Goal: Task Accomplishment & Management: Manage account settings

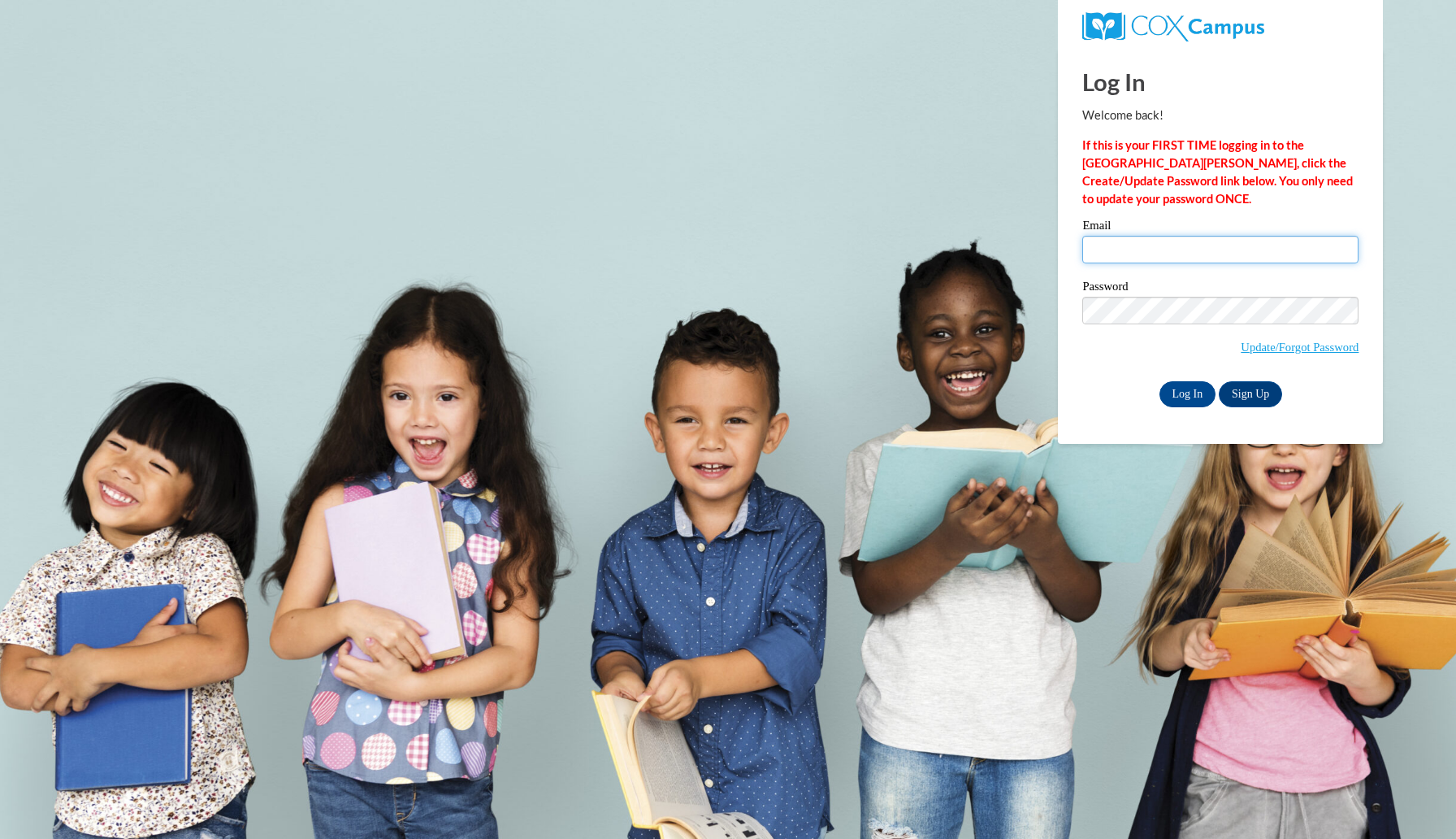
click at [1119, 258] on input "Email" at bounding box center [1220, 249] width 276 height 28
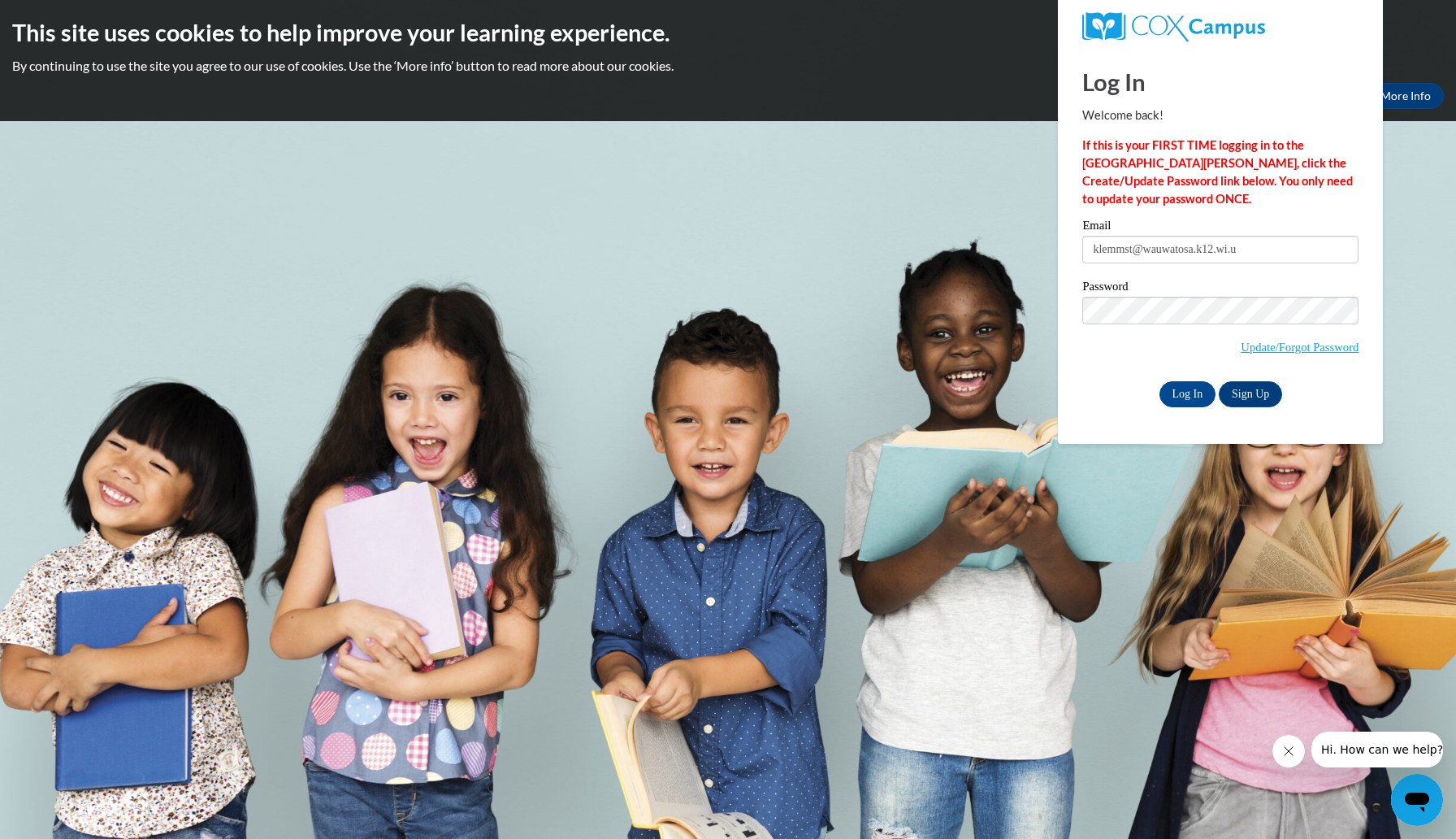
type input "klemmst@wauwatosa.k12.wi.us"
click at [1186, 399] on input "Log In" at bounding box center [1188, 394] width 57 height 26
click at [1186, 396] on input "Log In" at bounding box center [1188, 394] width 57 height 26
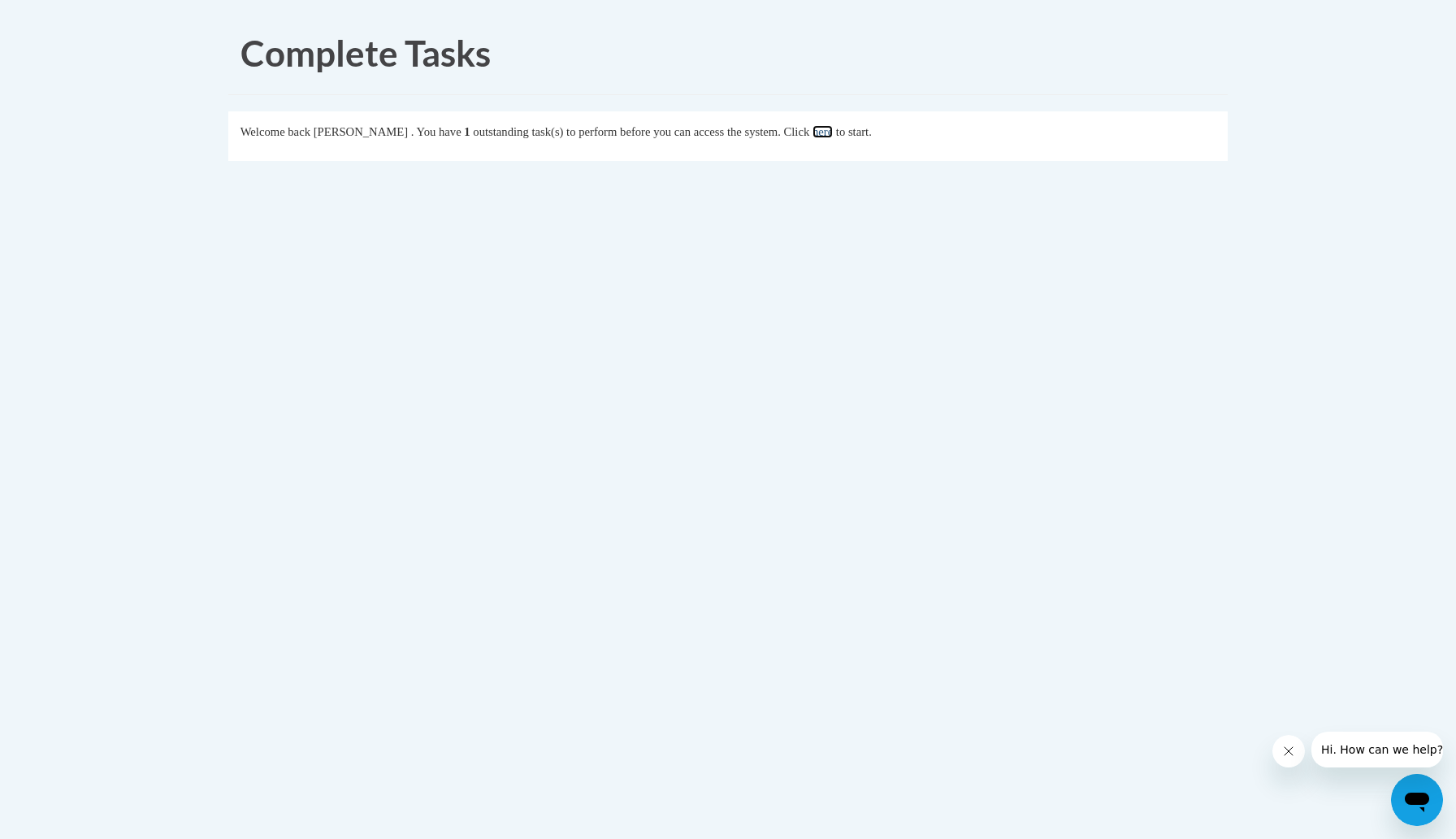
click at [833, 132] on link "here" at bounding box center [822, 131] width 21 height 13
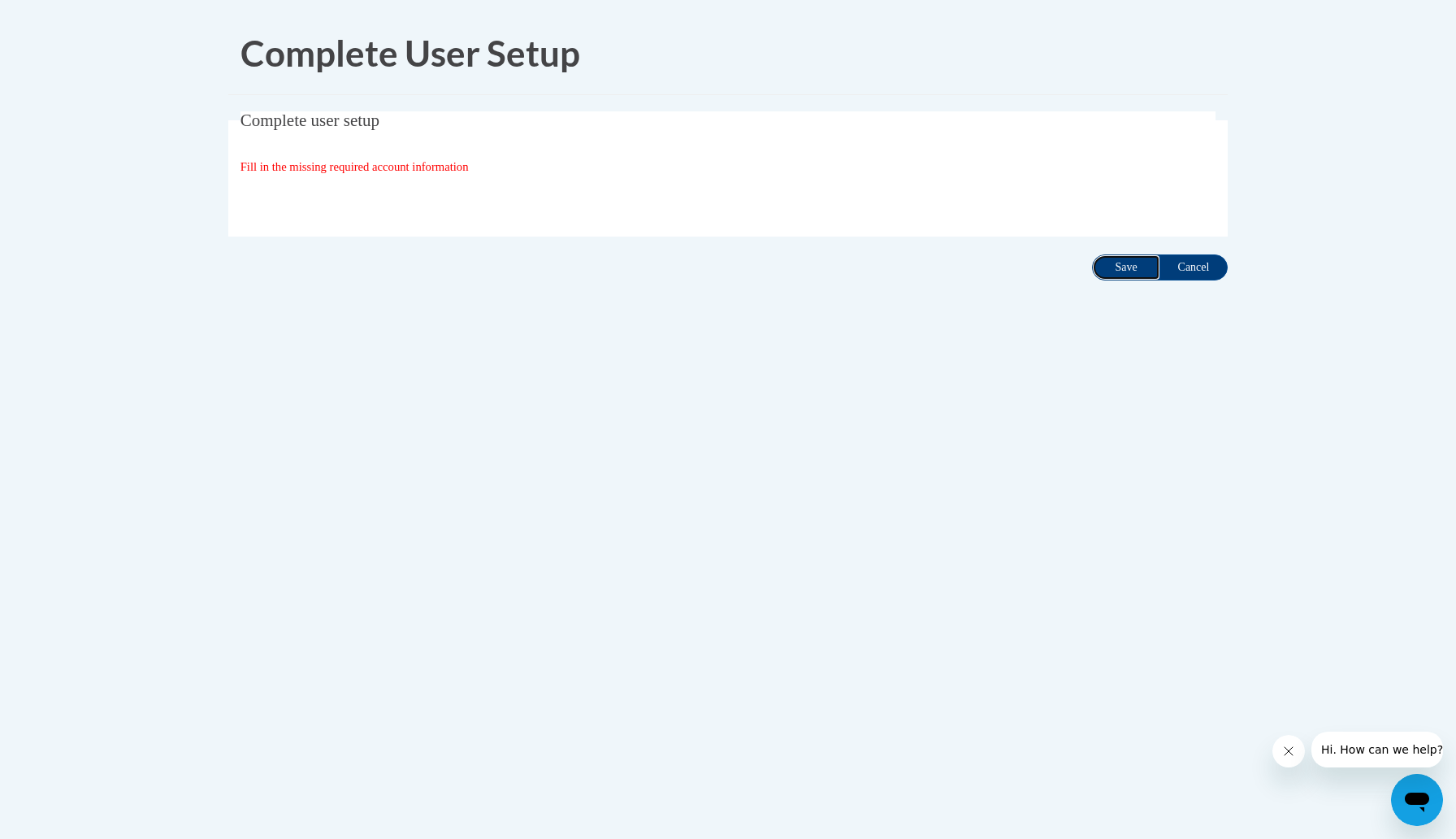
click at [1122, 260] on input "Save" at bounding box center [1126, 267] width 68 height 26
click at [1121, 262] on input "Save" at bounding box center [1126, 267] width 68 height 26
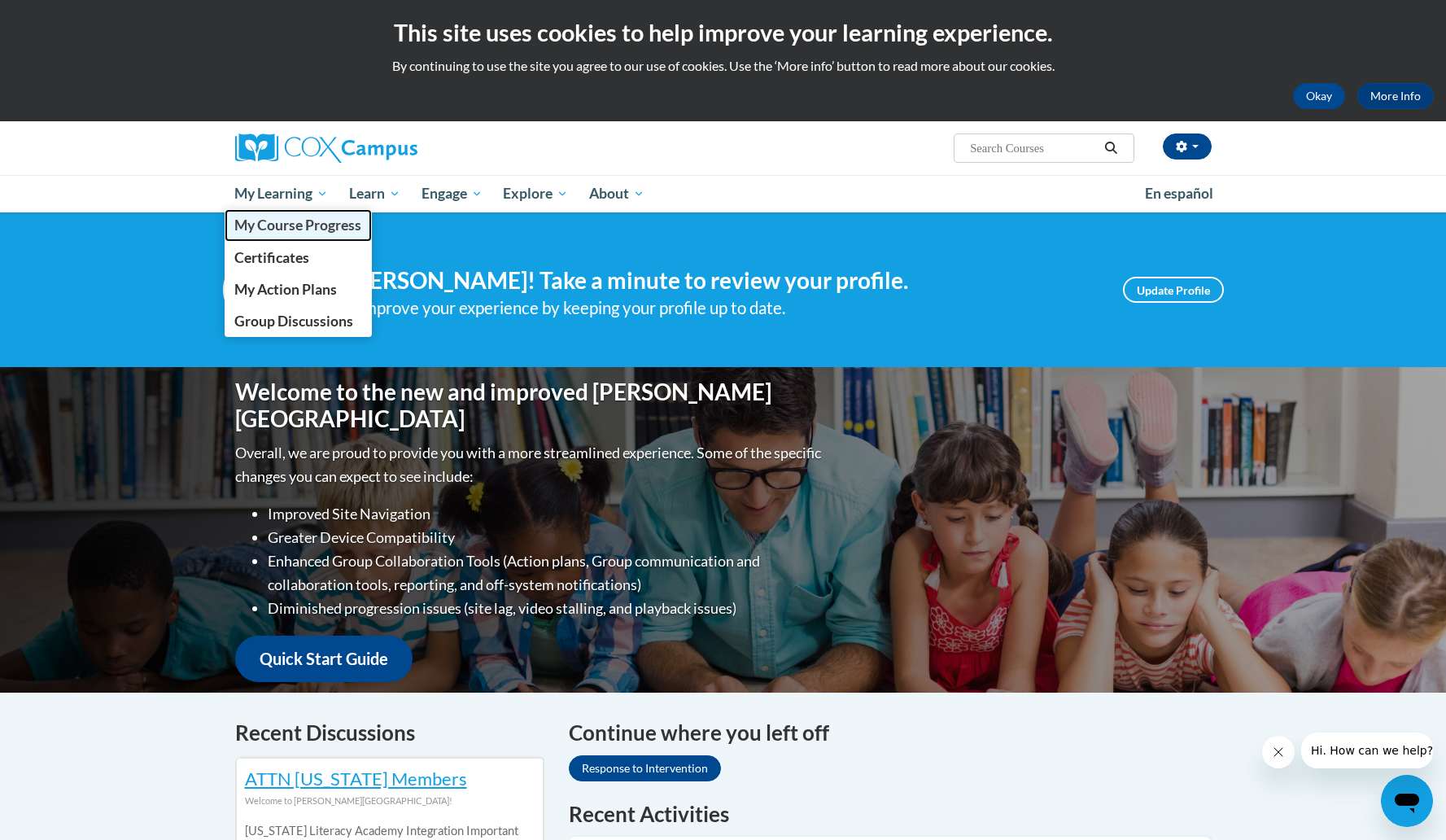
click at [294, 220] on span "My Course Progress" at bounding box center [297, 224] width 127 height 17
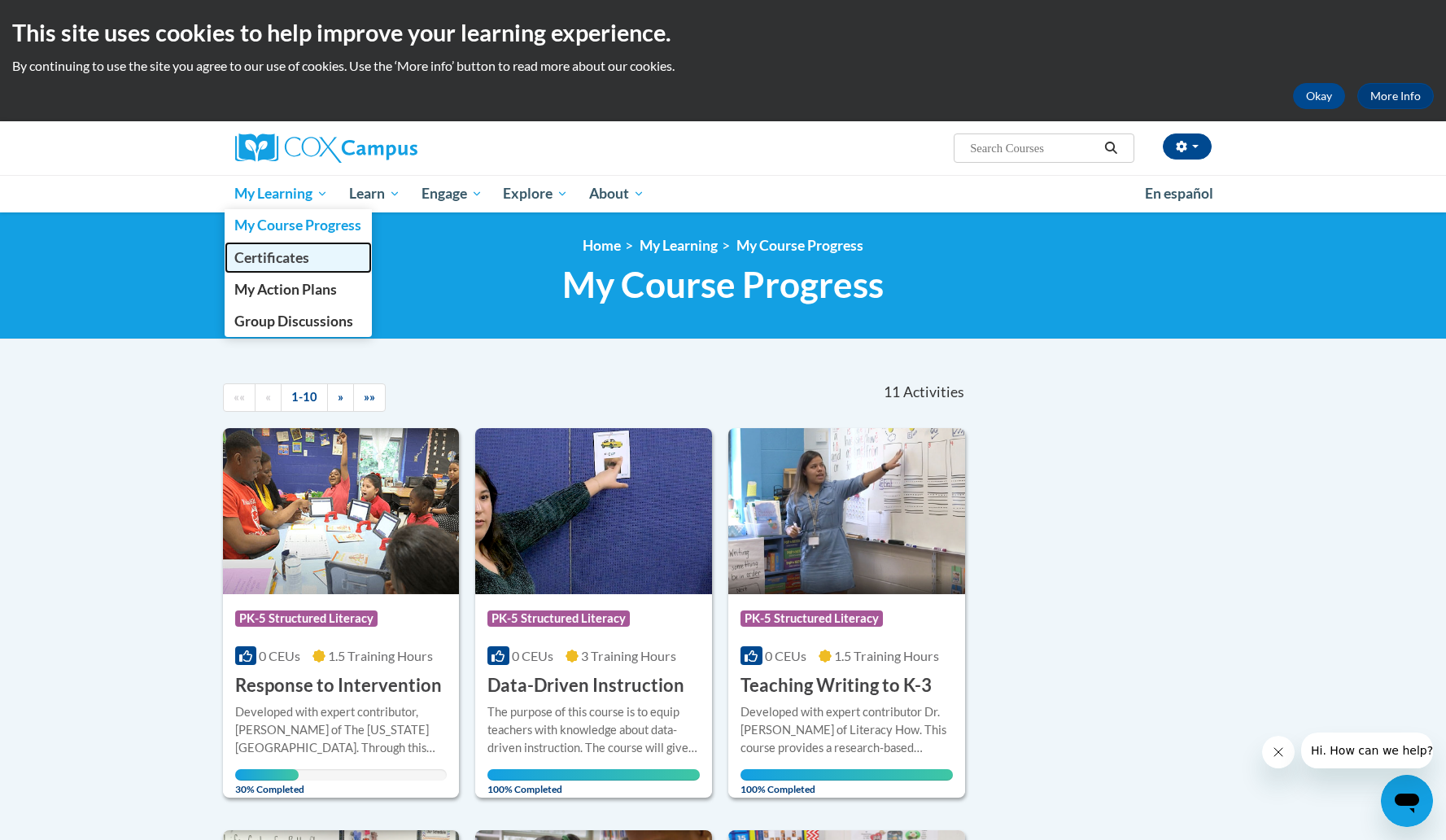
click at [285, 259] on span "Certificates" at bounding box center [271, 257] width 75 height 17
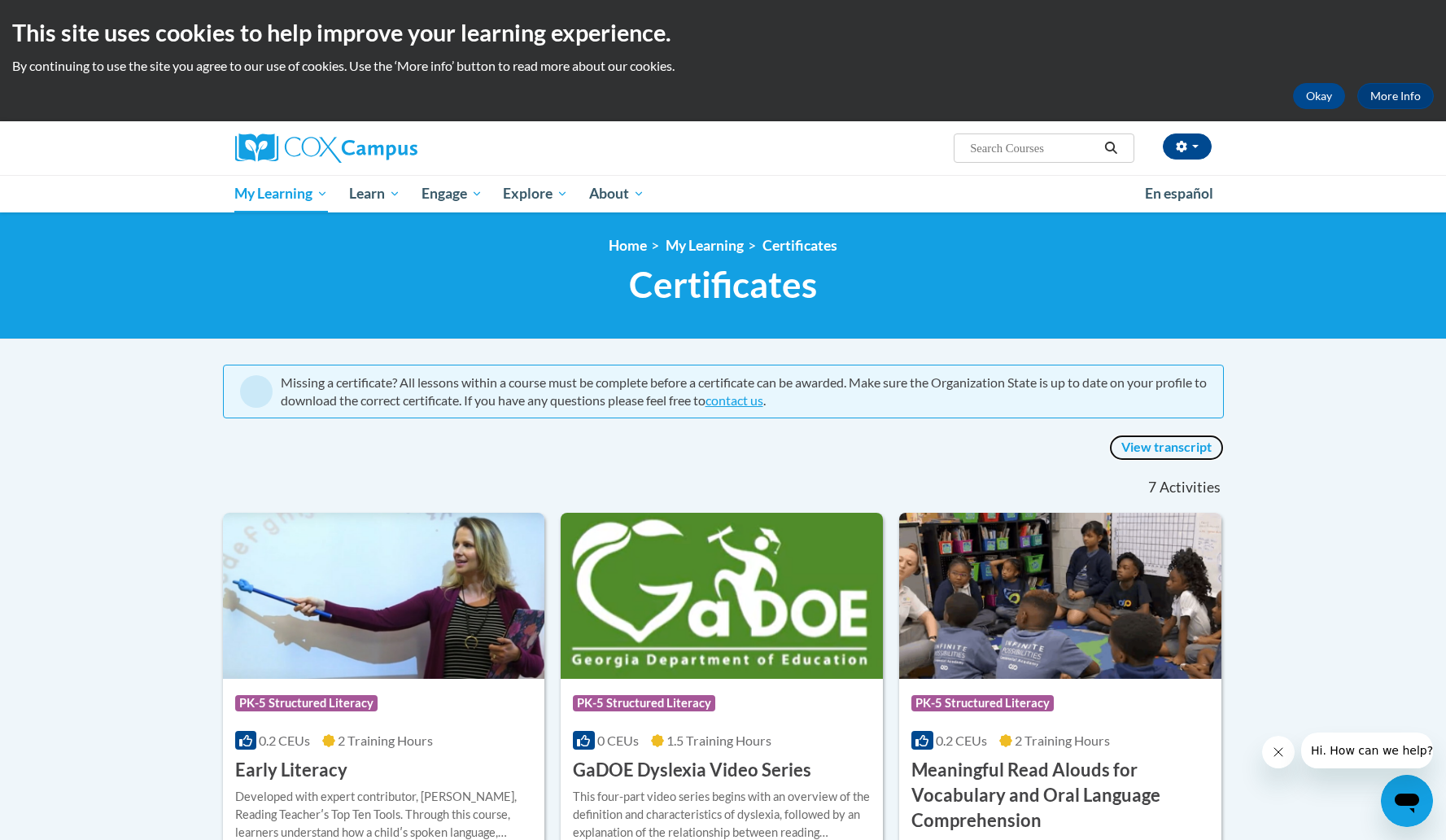
click at [1143, 445] on link "View transcript" at bounding box center [1167, 447] width 114 height 26
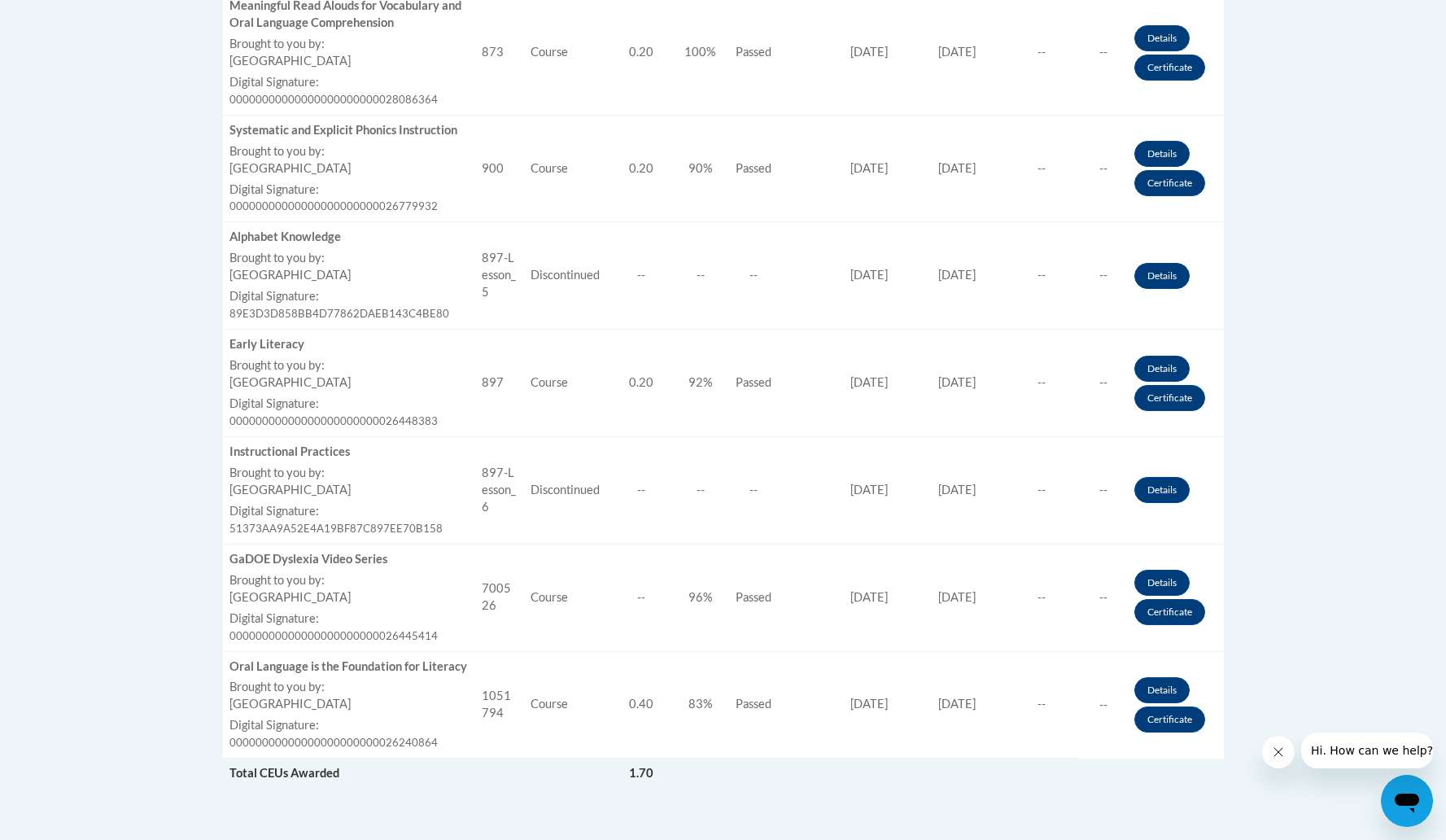
scroll to position [1211, 0]
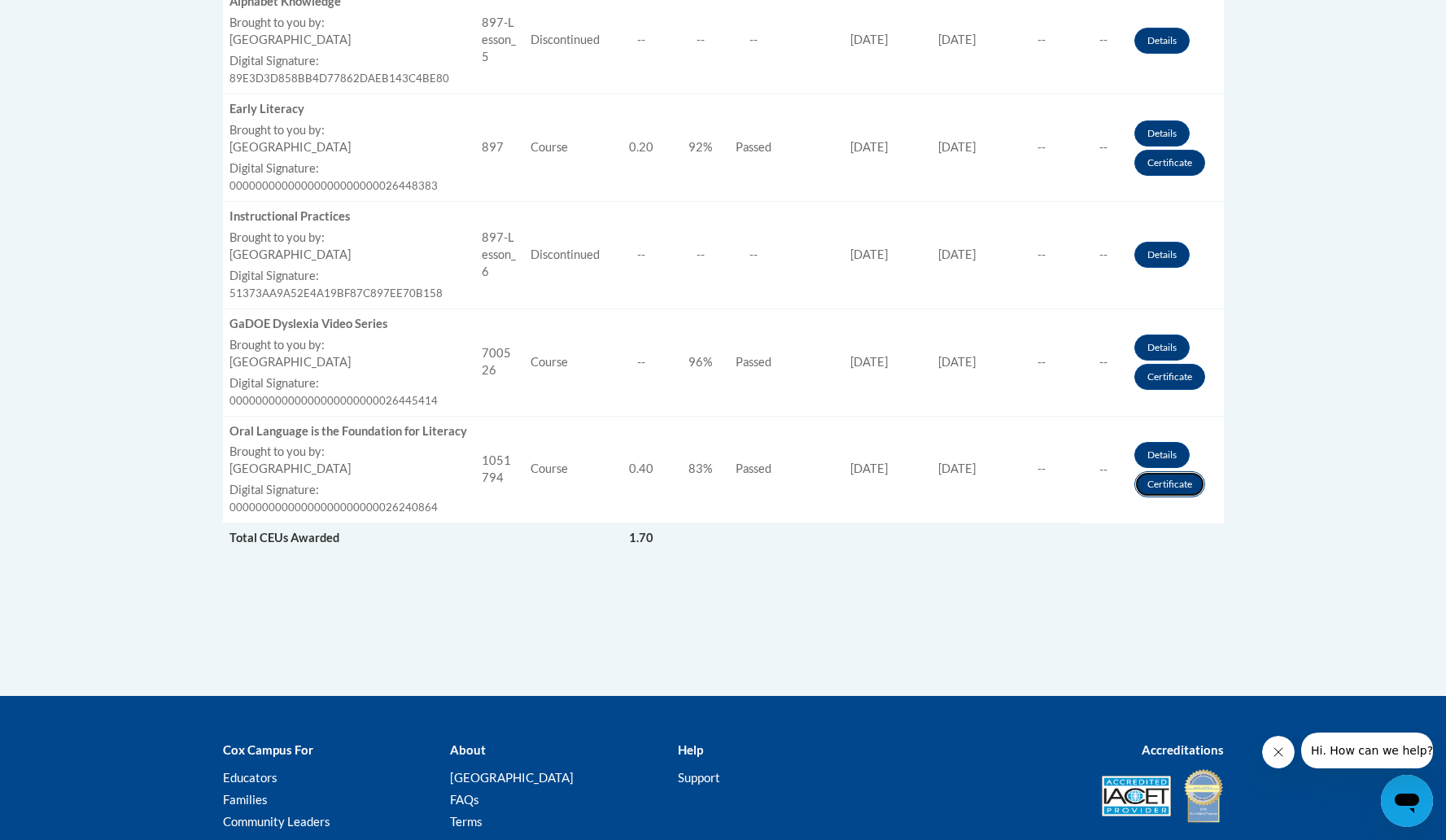
click at [1143, 489] on link "Certificate" at bounding box center [1170, 484] width 71 height 26
click at [1188, 382] on link "Certificate" at bounding box center [1170, 377] width 71 height 26
click at [1189, 165] on link "Certificate" at bounding box center [1170, 163] width 71 height 26
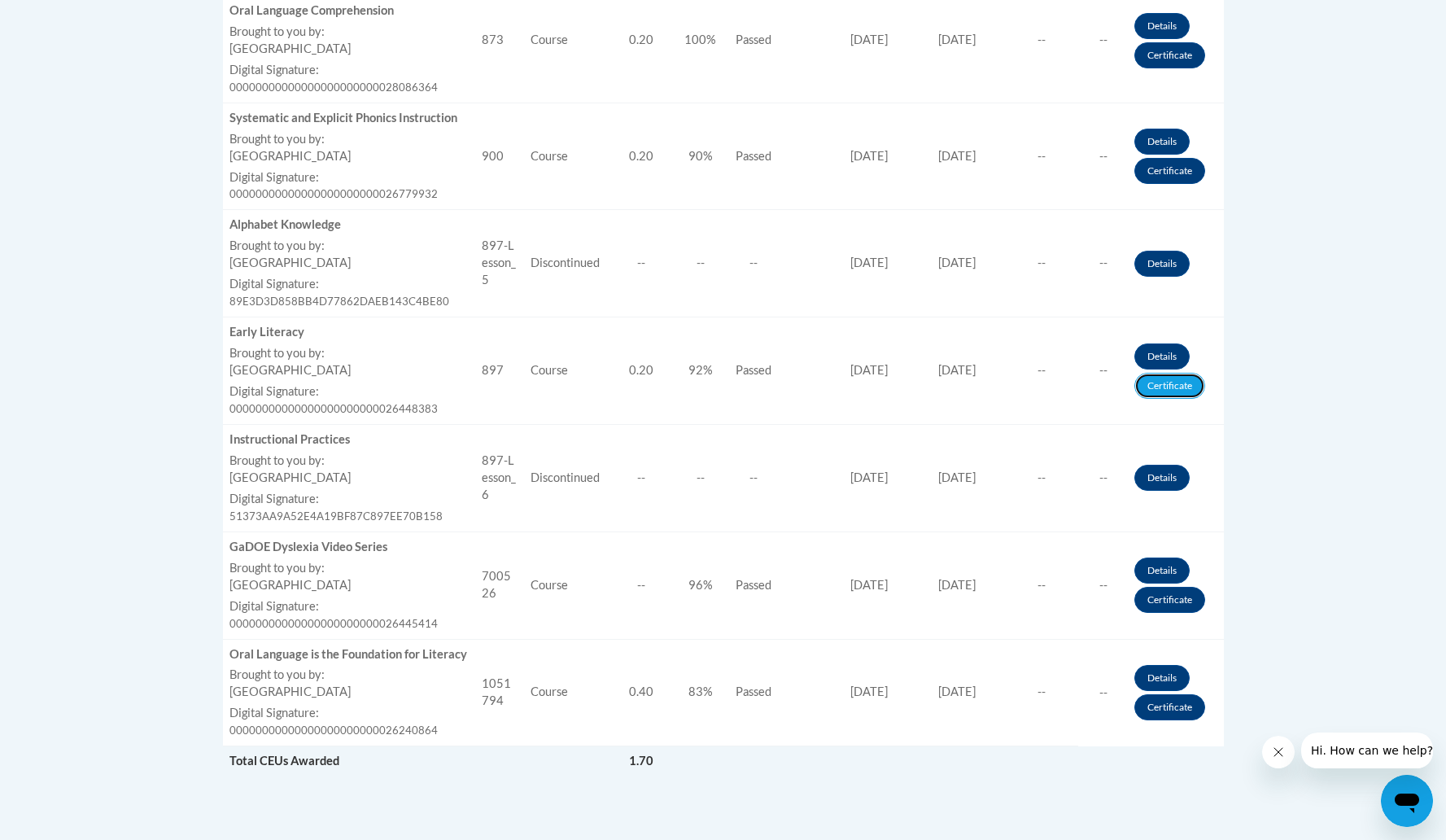
scroll to position [980, 0]
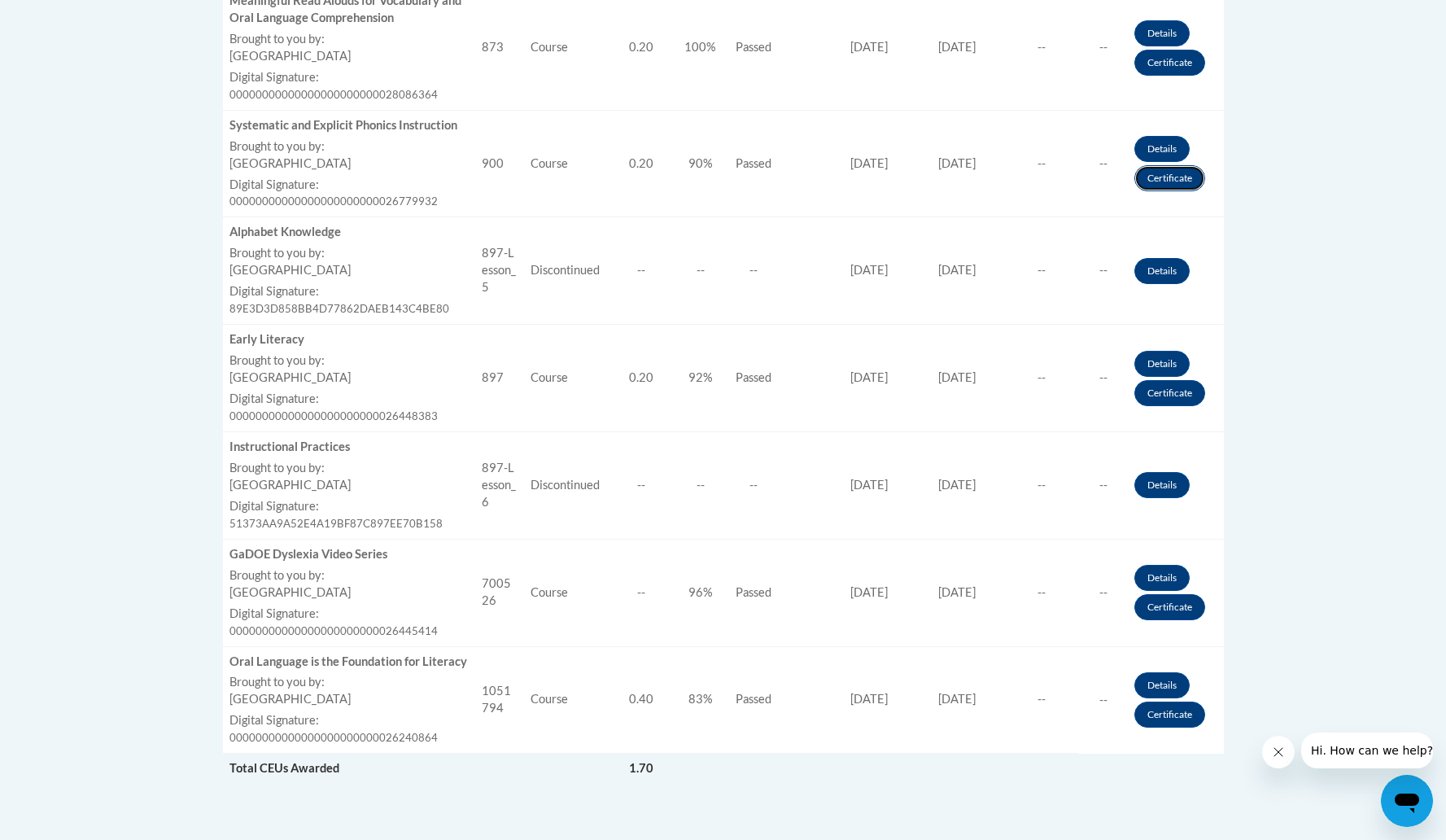
click at [1181, 179] on link "Certificate" at bounding box center [1170, 178] width 71 height 26
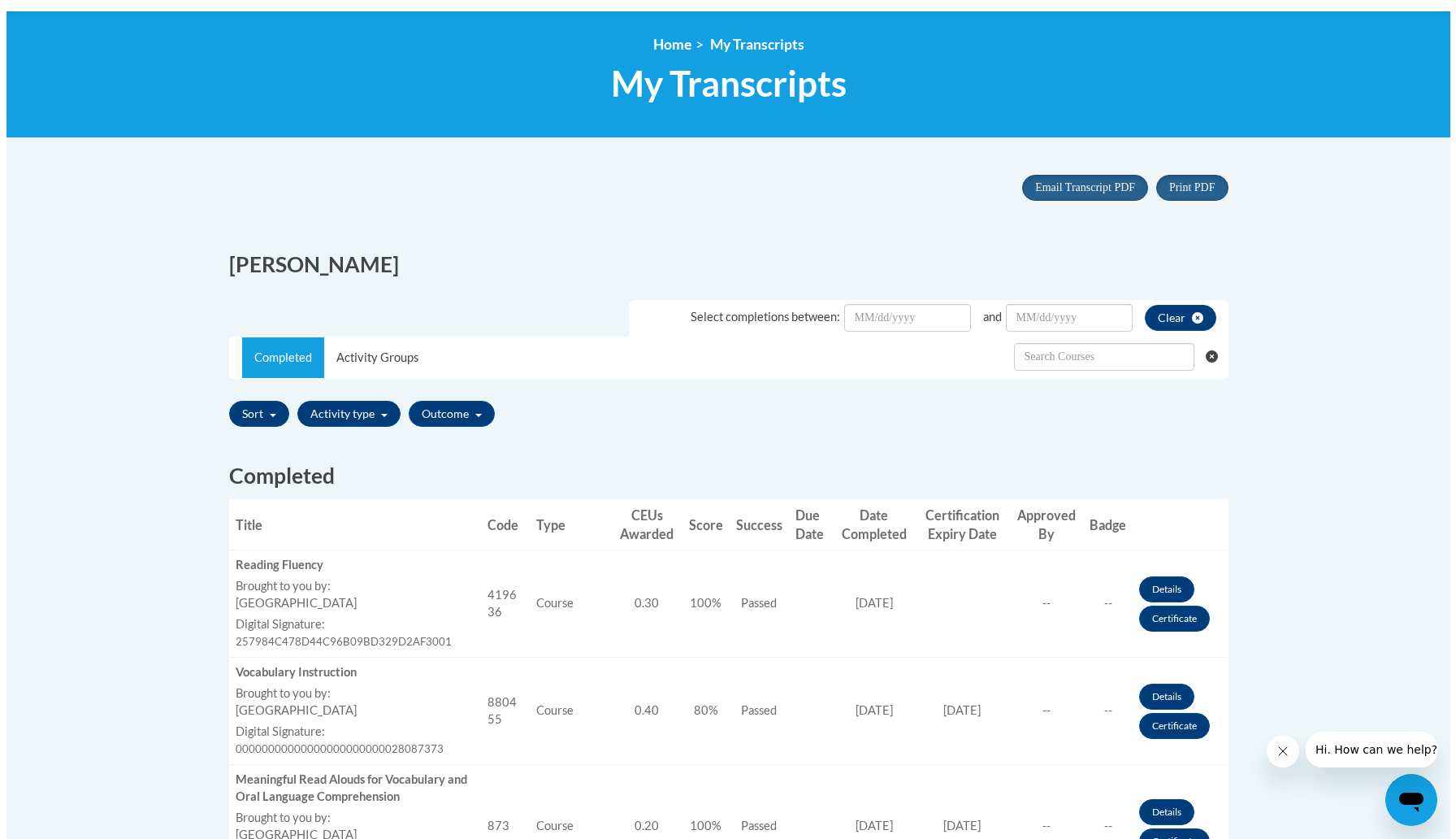
scroll to position [0, 0]
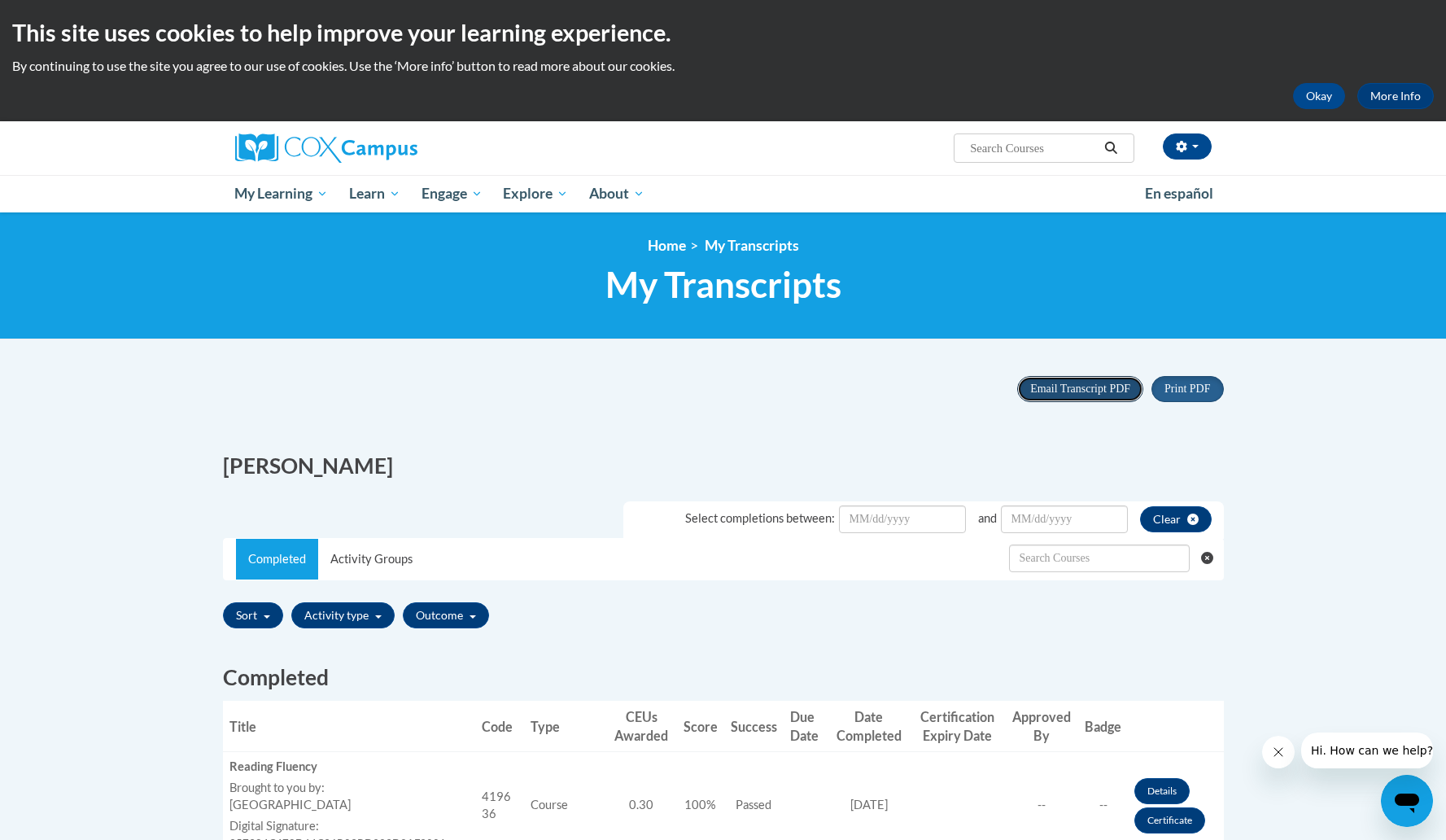
click at [1046, 389] on span "Email Transcript PDF" at bounding box center [1080, 388] width 100 height 12
